Goal: Task Accomplishment & Management: Use online tool/utility

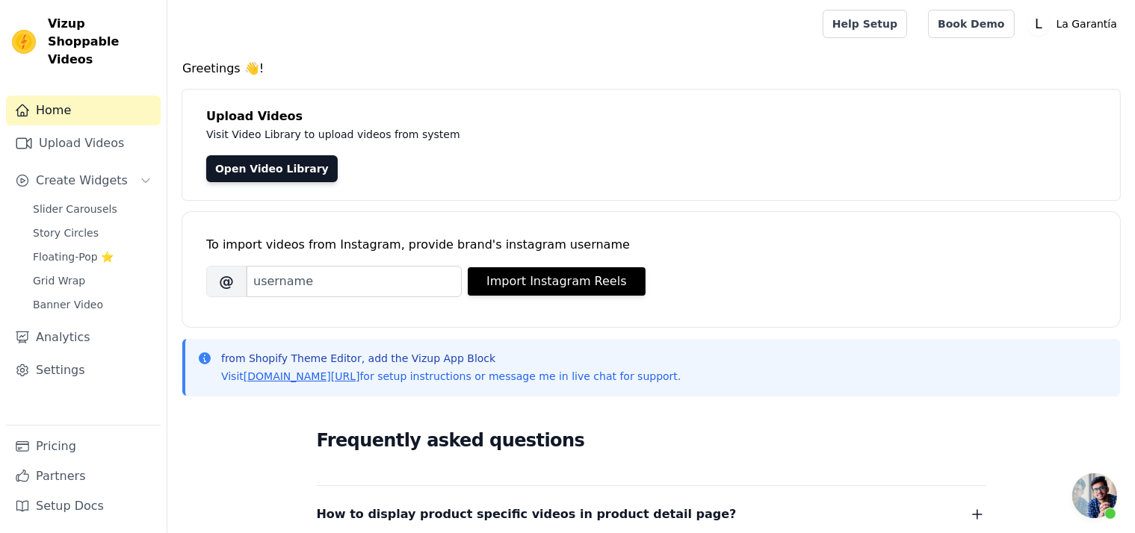
scroll to position [2583, 0]
click at [84, 202] on span "Slider Carousels" at bounding box center [75, 209] width 84 height 15
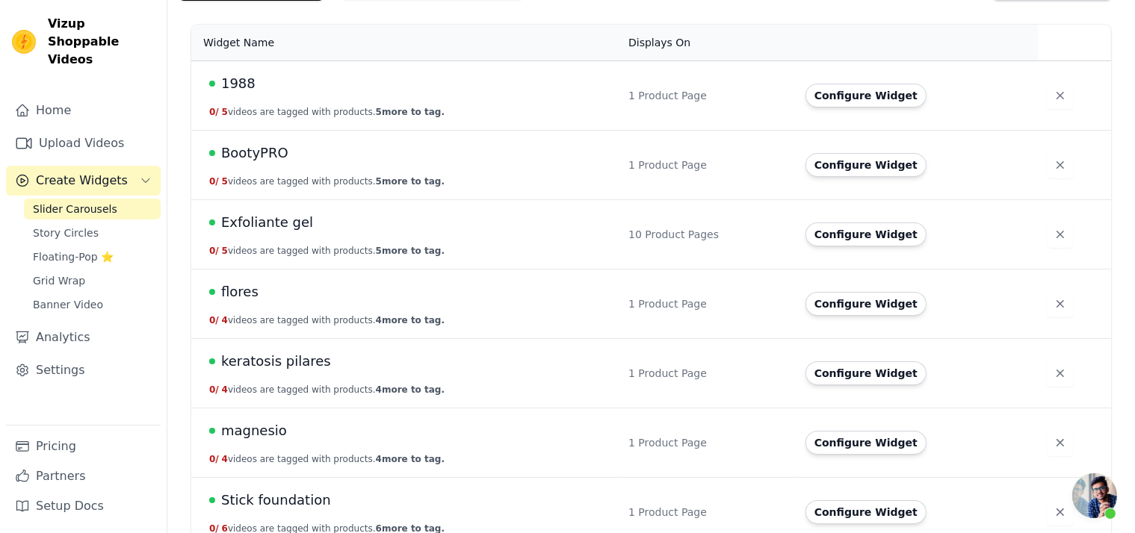
scroll to position [212, 0]
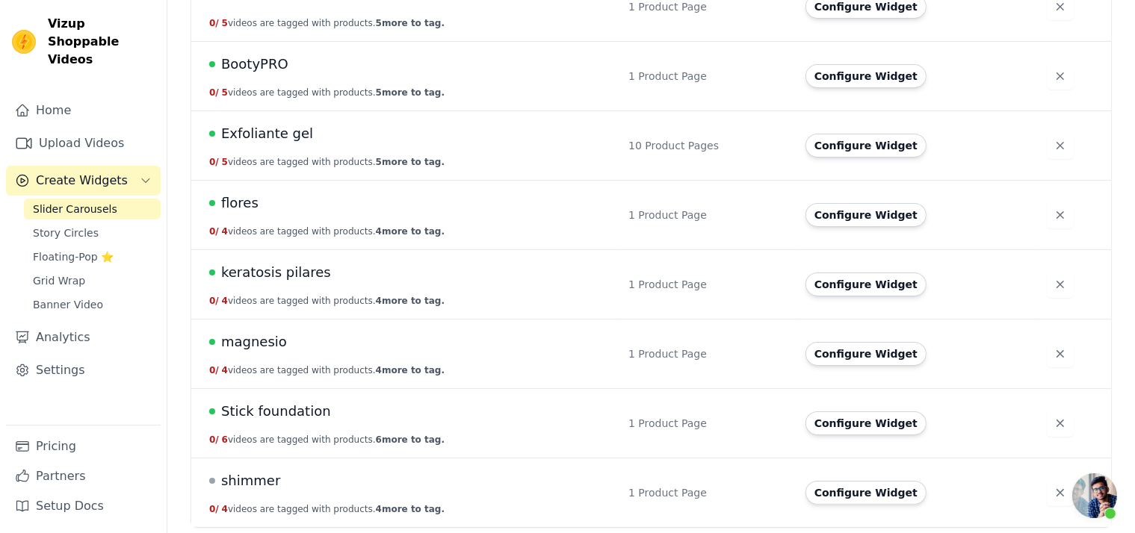
click at [281, 410] on span "Stick foundation" at bounding box center [276, 411] width 110 height 21
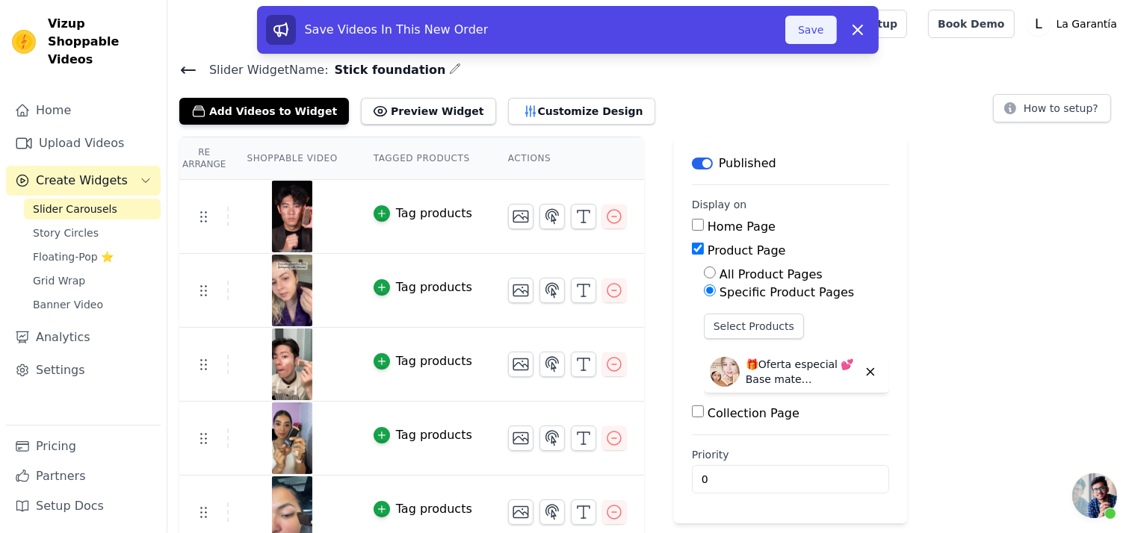
click at [812, 28] on button "Save" at bounding box center [810, 30] width 51 height 28
